Goal: Information Seeking & Learning: Learn about a topic

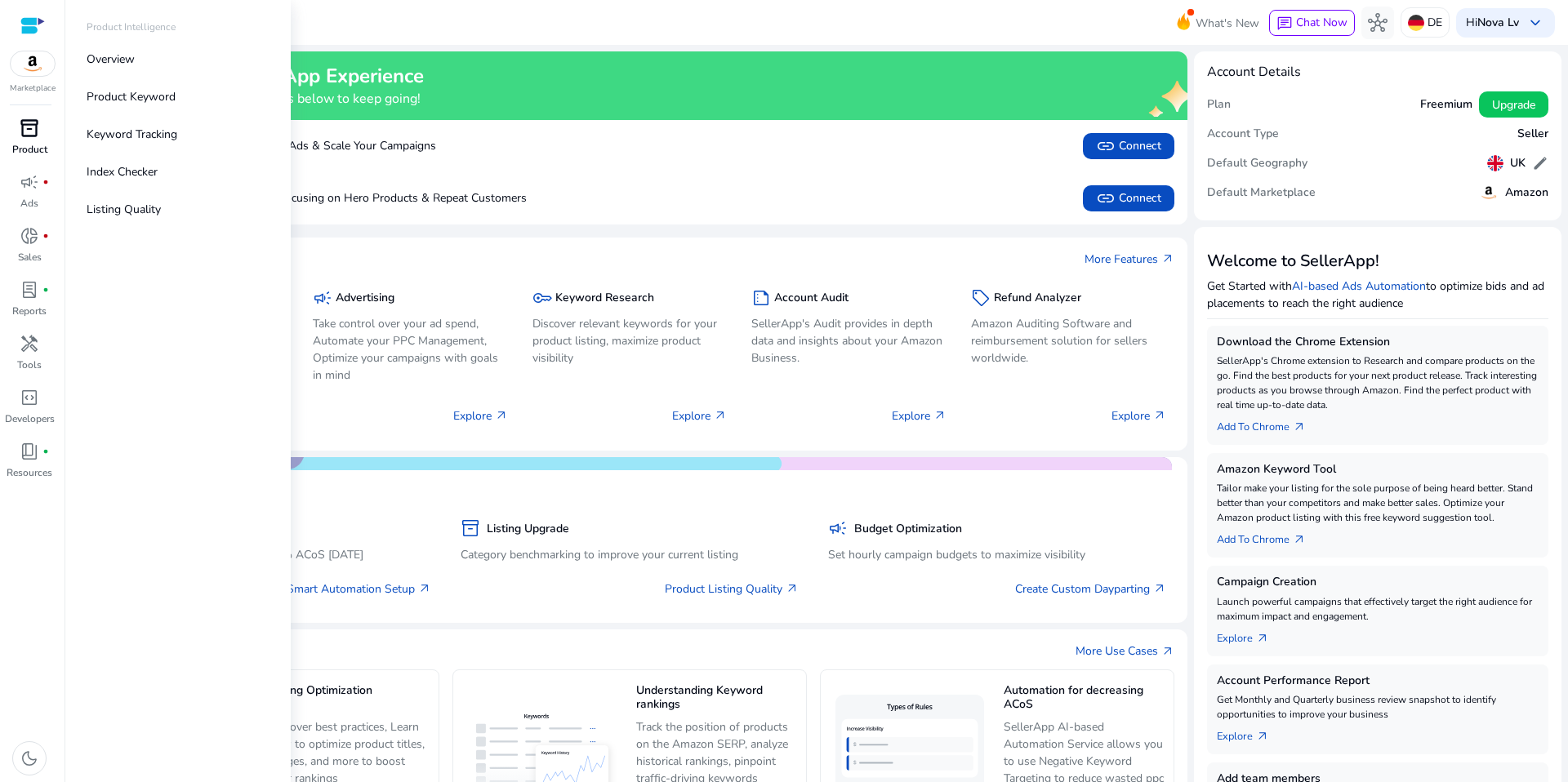
click at [26, 142] on p "Product" at bounding box center [30, 148] width 35 height 14
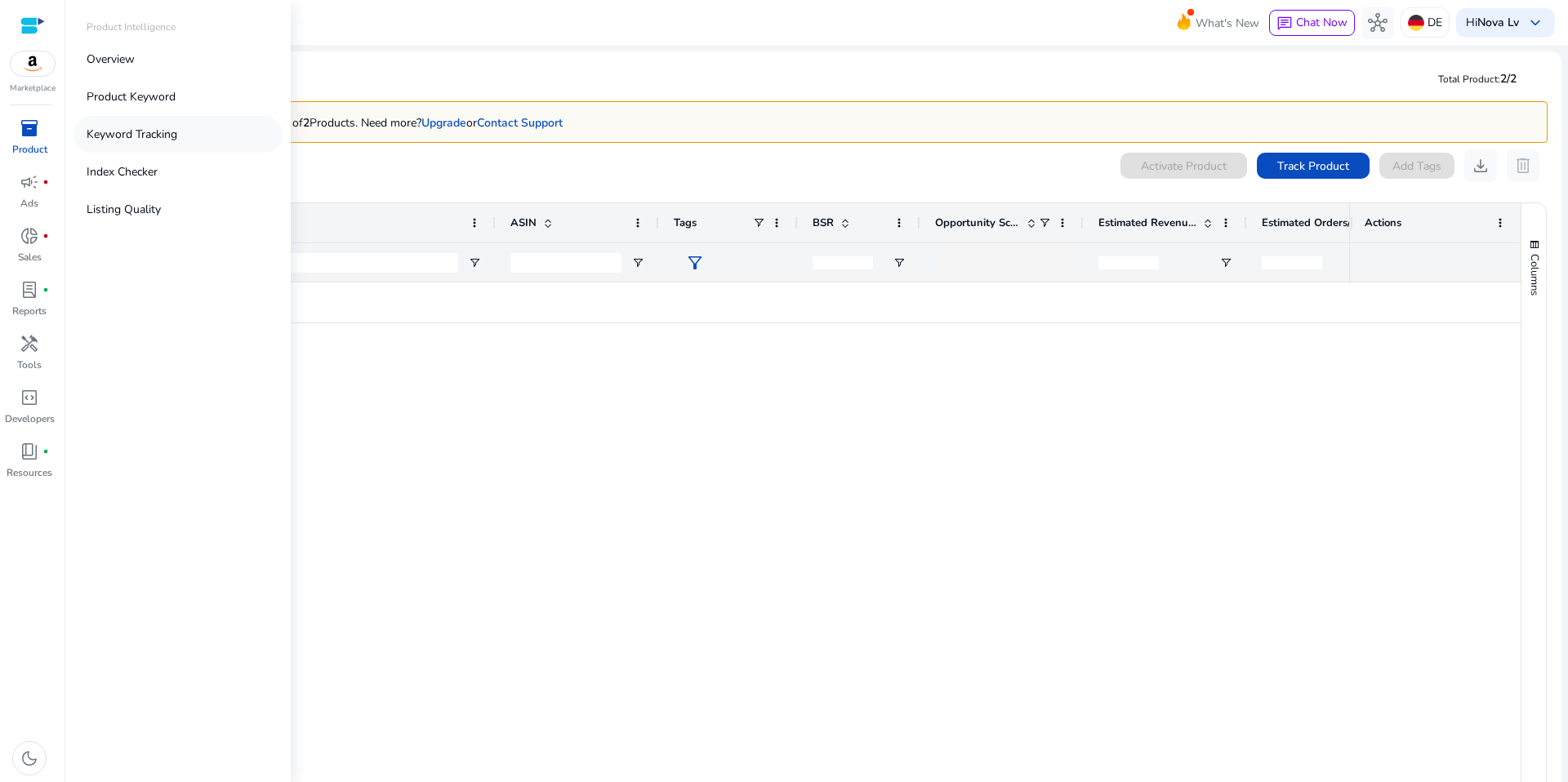
click at [180, 146] on link "Keyword Tracking" at bounding box center [178, 134] width 209 height 36
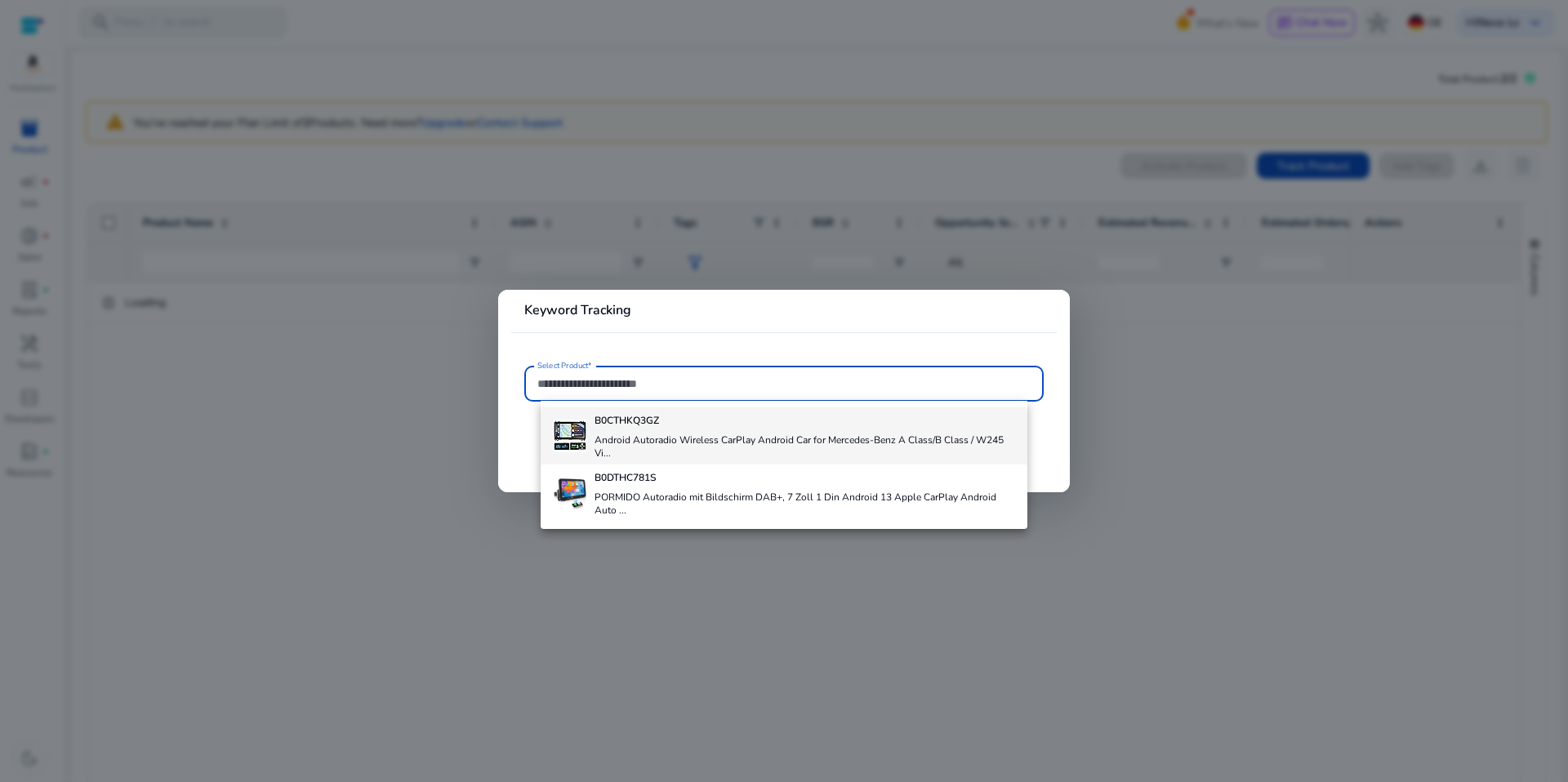
click at [747, 436] on h4 "Android Autoradio Wireless CarPlay Android Car for Mercedes-Benz A Class/B Clas…" at bounding box center [804, 446] width 419 height 26
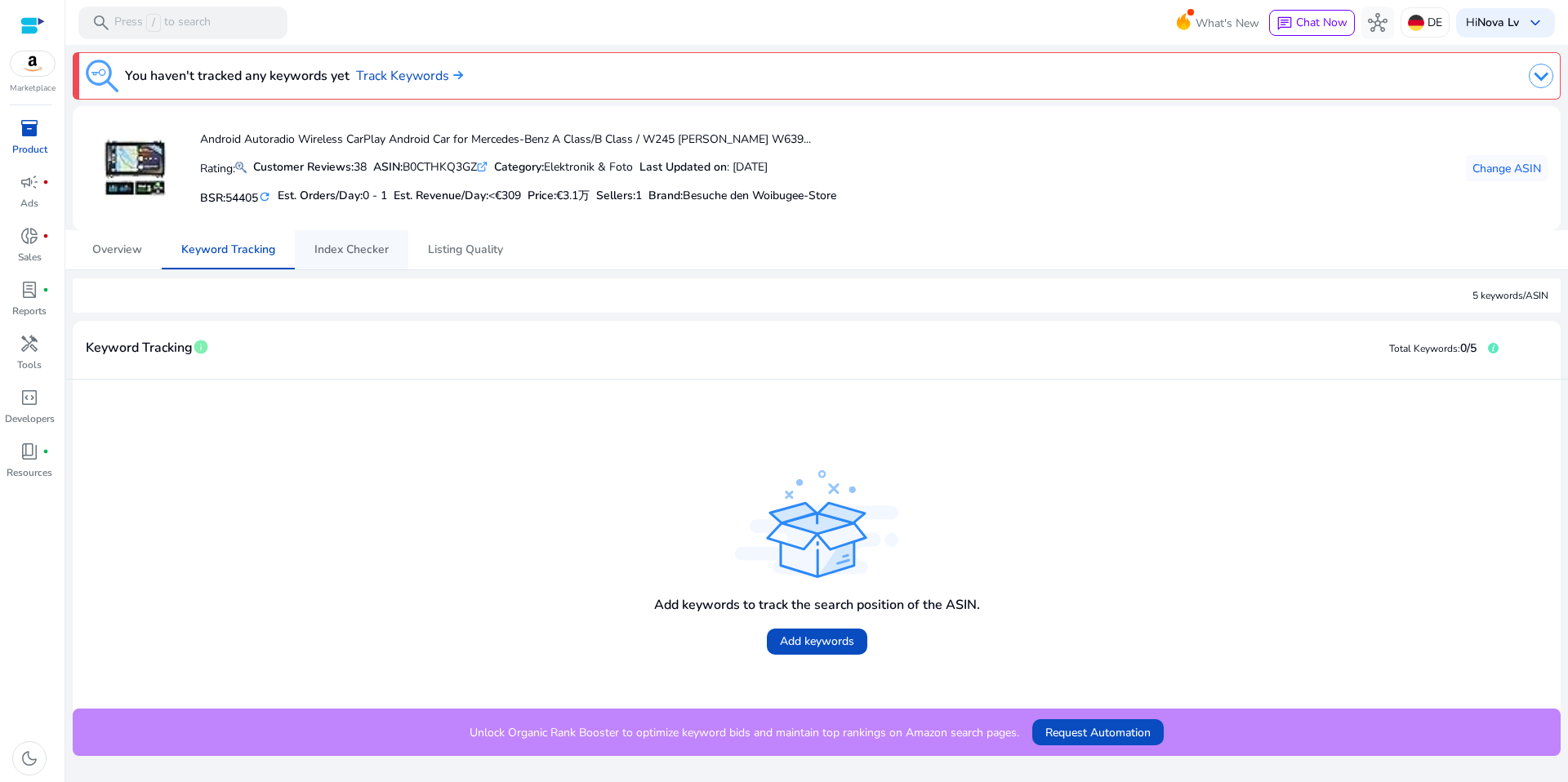
click at [336, 261] on span "Index Checker" at bounding box center [351, 250] width 75 height 39
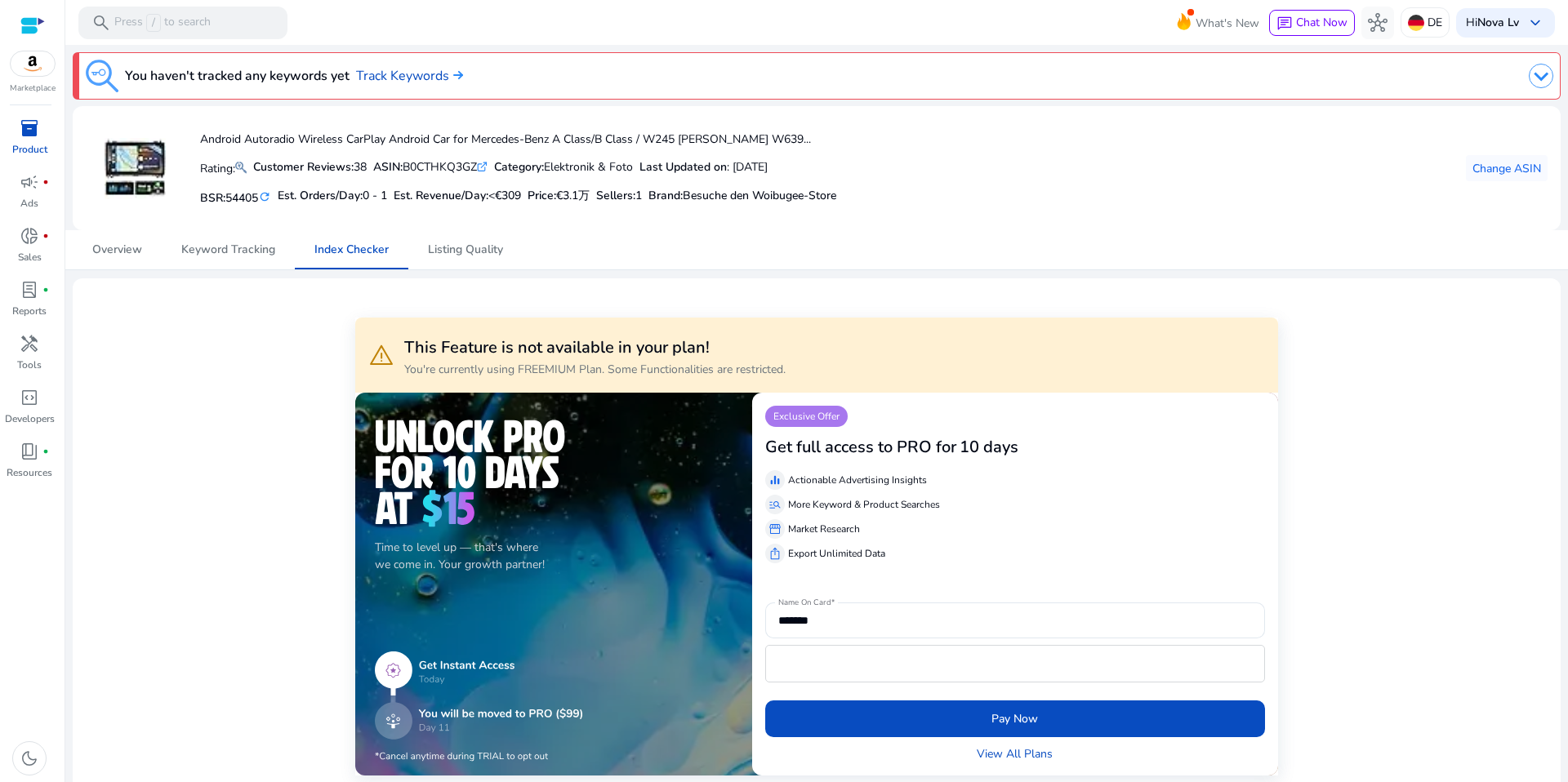
click at [117, 228] on mat-card "Android Autoradio Wireless CarPlay Android Car for Mercedes-Benz A Class/B Clas…" at bounding box center [817, 168] width 1488 height 124
click at [117, 248] on span "Overview" at bounding box center [117, 250] width 50 height 11
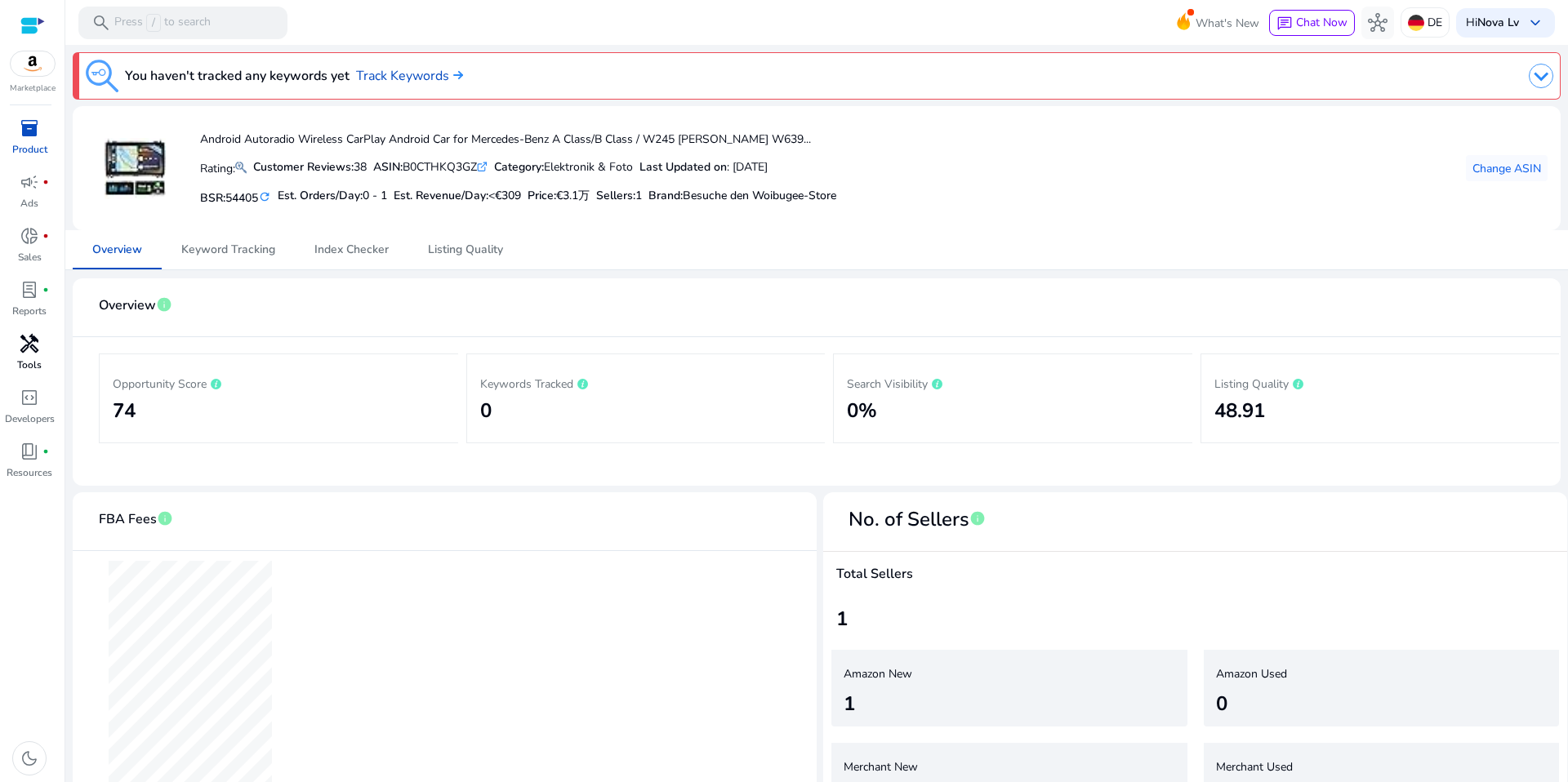
click at [32, 348] on span "handyman" at bounding box center [29, 344] width 19 height 19
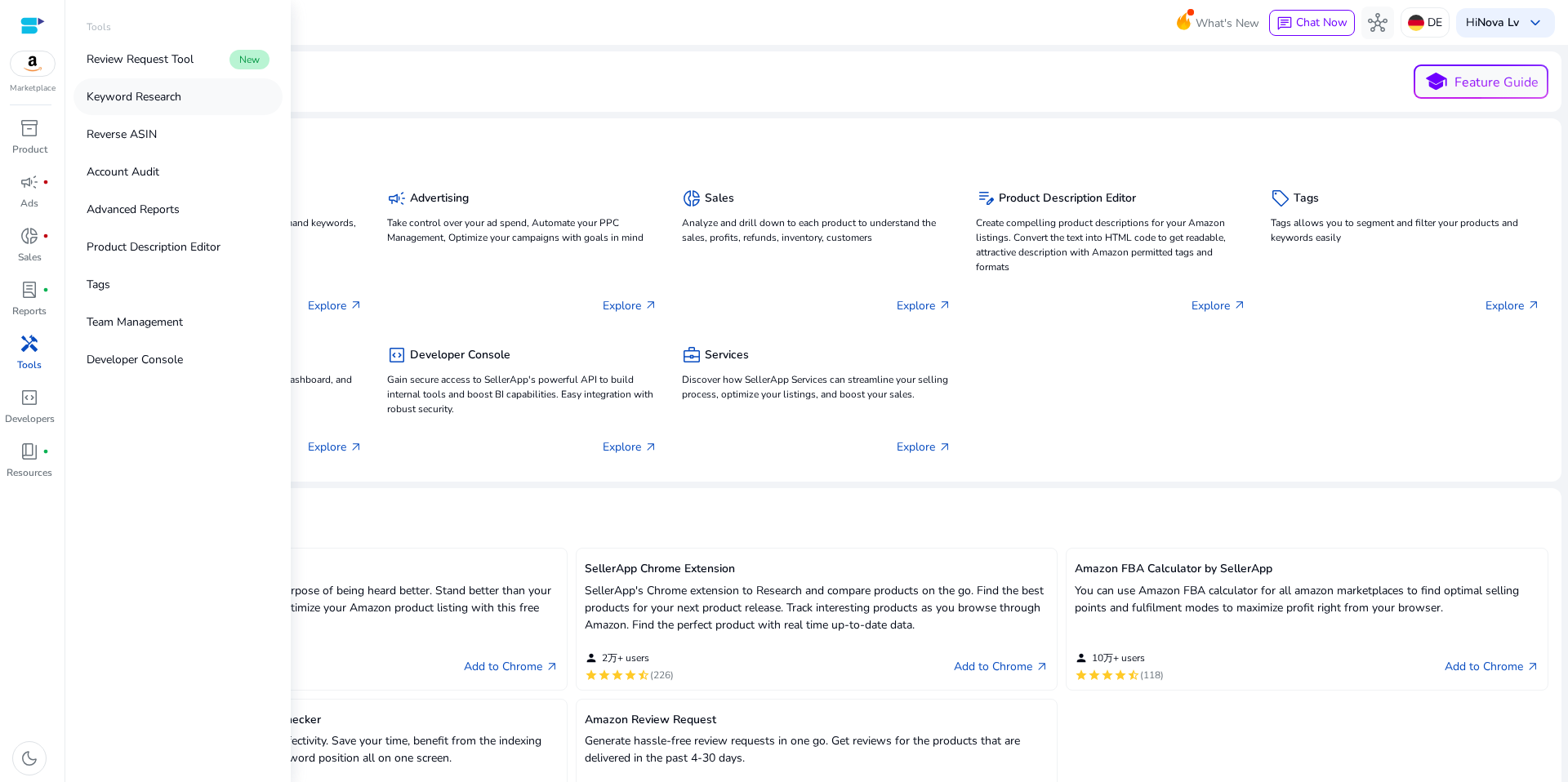
click at [173, 109] on link "Keyword Research" at bounding box center [178, 97] width 209 height 36
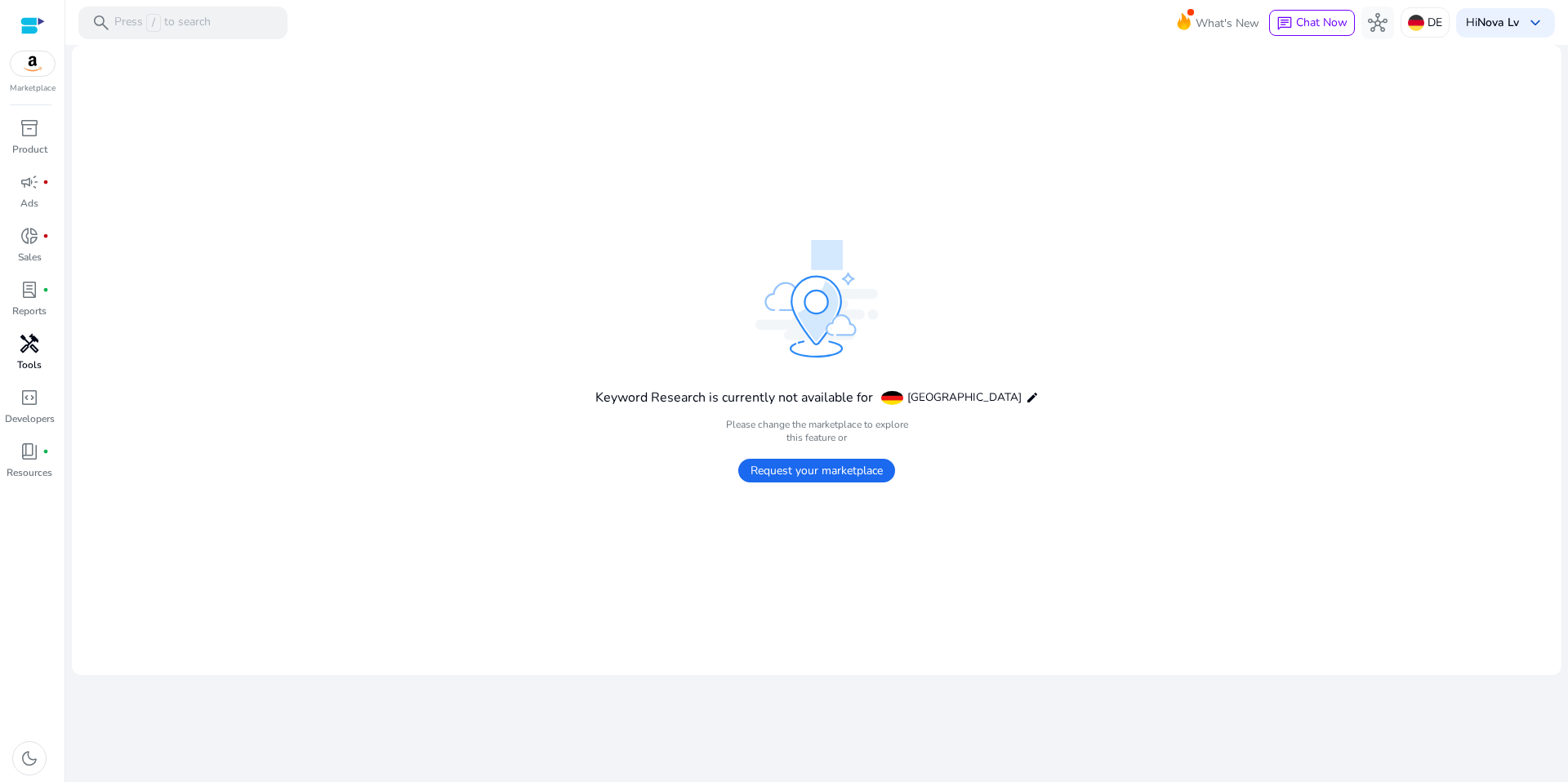
drag, startPoint x: 757, startPoint y: 397, endPoint x: 885, endPoint y: 404, distance: 128.2
click at [873, 404] on h4 "Keyword Research is currently not available for" at bounding box center [734, 398] width 278 height 15
click at [1188, 190] on mat-card "Keyword Research is currently not available for [GEOGRAPHIC_DATA] edit Please c…" at bounding box center [817, 360] width 1490 height 630
drag, startPoint x: 727, startPoint y: 426, endPoint x: 887, endPoint y: 444, distance: 161.0
click at [887, 444] on div "Keyword Research is currently not available for [GEOGRAPHIC_DATA] edit Please c…" at bounding box center [817, 360] width 443 height 240
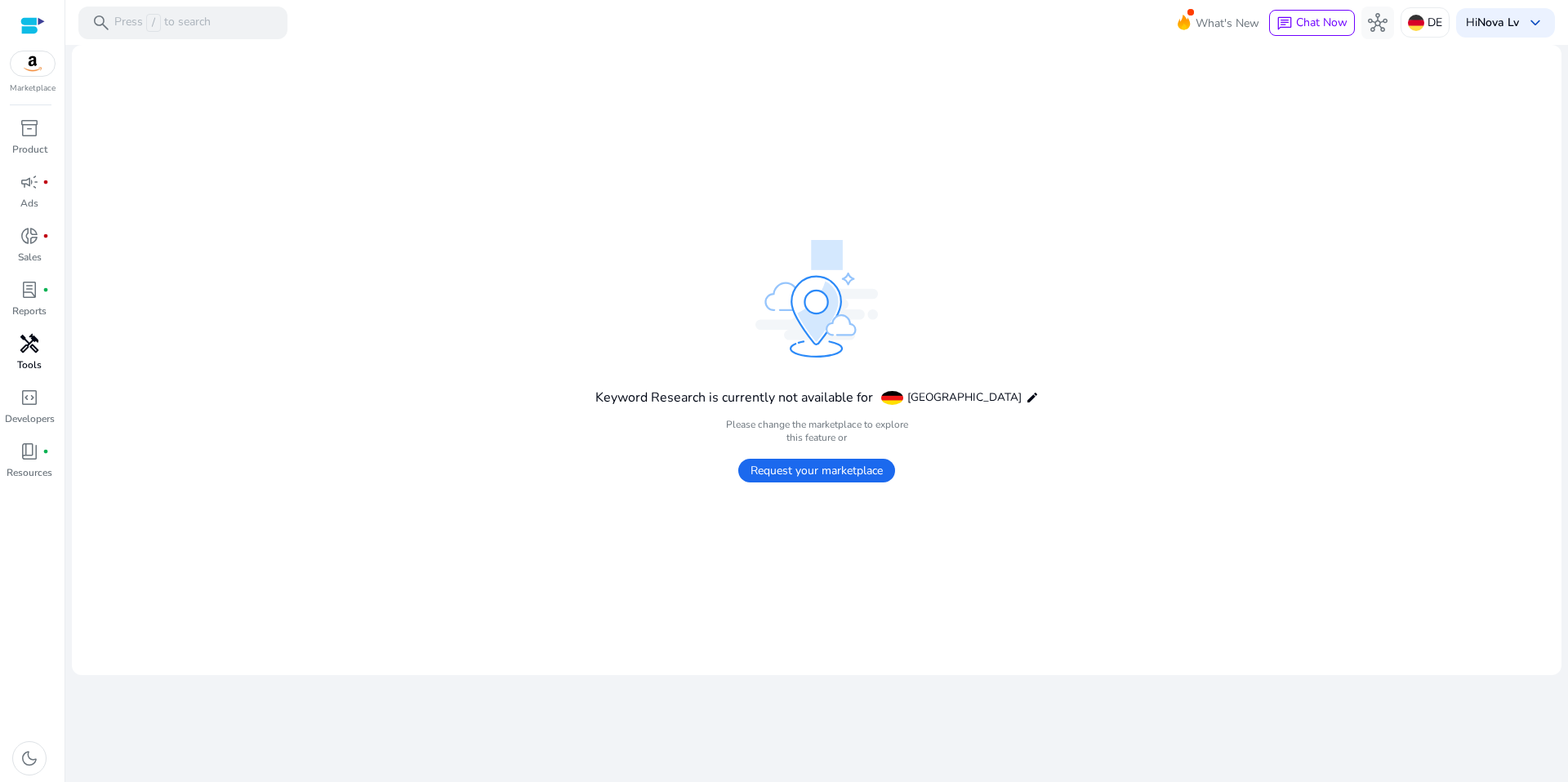
click at [1066, 302] on mat-card "Keyword Research is currently not available for [GEOGRAPHIC_DATA] edit Please c…" at bounding box center [817, 360] width 1490 height 630
click at [805, 465] on span "Request your marketplace" at bounding box center [817, 470] width 157 height 24
click at [1535, 37] on div "What's New chat Chat Now hub DE Hi Nova Lv keyboard_arrow_down" at bounding box center [1375, 22] width 359 height 39
click at [1215, 156] on mat-card "Keyword Research is currently not available for [GEOGRAPHIC_DATA] edit Please c…" at bounding box center [817, 360] width 1490 height 630
